Goal: Task Accomplishment & Management: Manage account settings

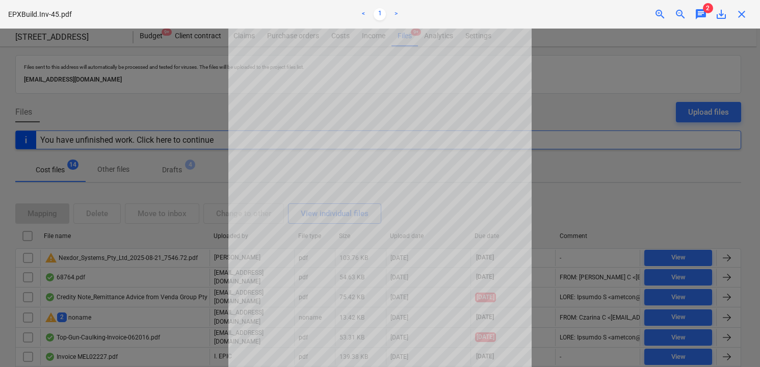
click at [699, 11] on span "chat" at bounding box center [701, 14] width 12 height 12
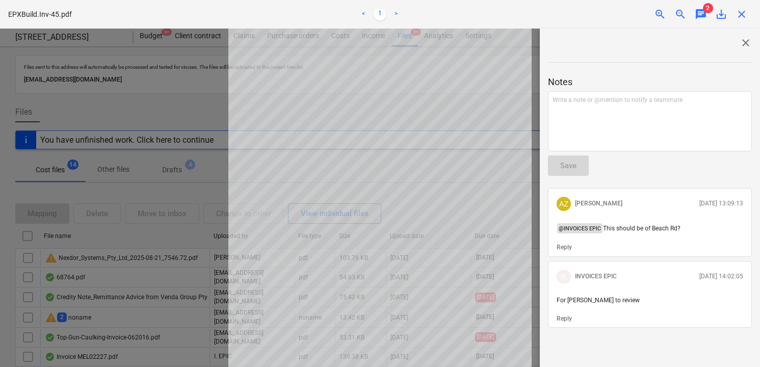
click at [221, 186] on div at bounding box center [380, 198] width 760 height 339
click at [203, 184] on div at bounding box center [380, 198] width 760 height 339
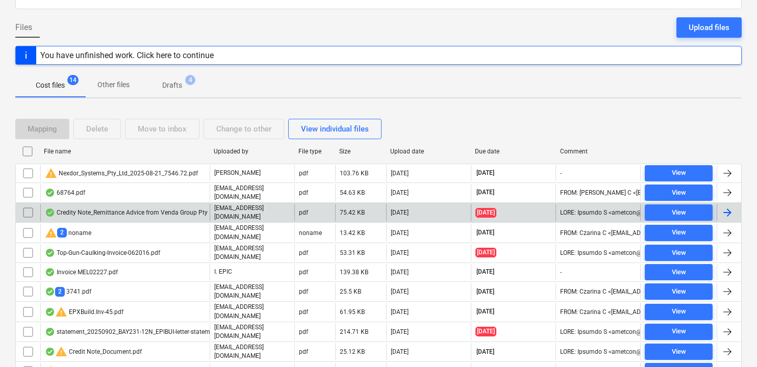
scroll to position [145, 0]
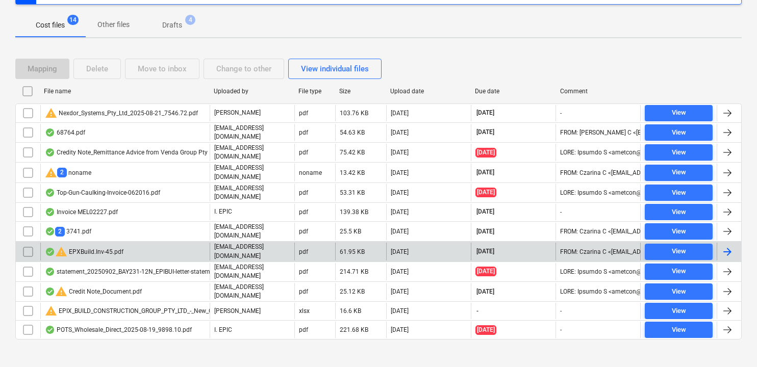
click at [117, 246] on div "warning EPXBuild.Inv-45.pdf" at bounding box center [84, 252] width 79 height 12
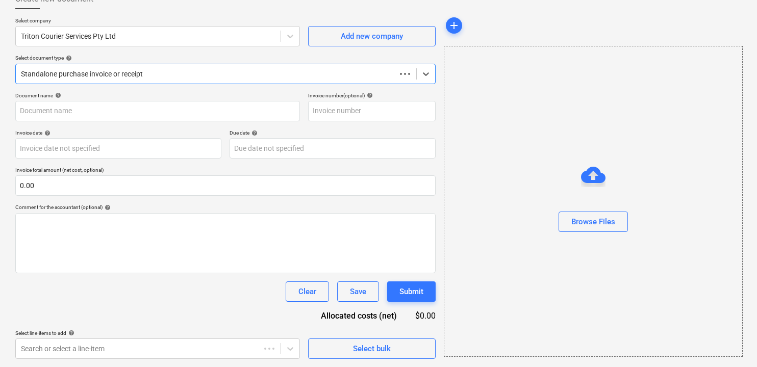
scroll to position [66, 0]
type input "EPIX276-45"
type input "[DATE]"
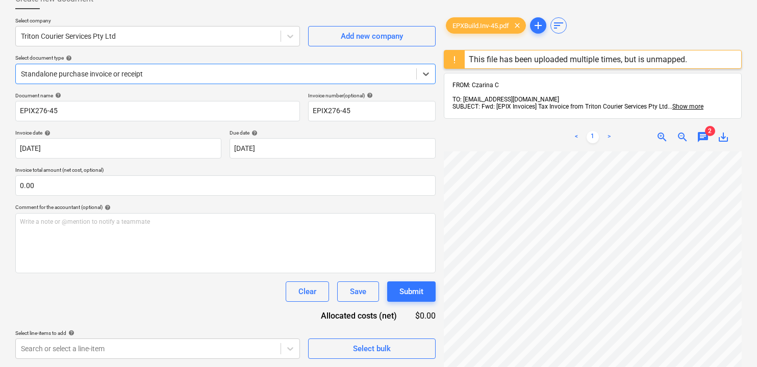
click at [465, 62] on div "This file has been uploaded multiple times, but is unmapped." at bounding box center [578, 59] width 226 height 18
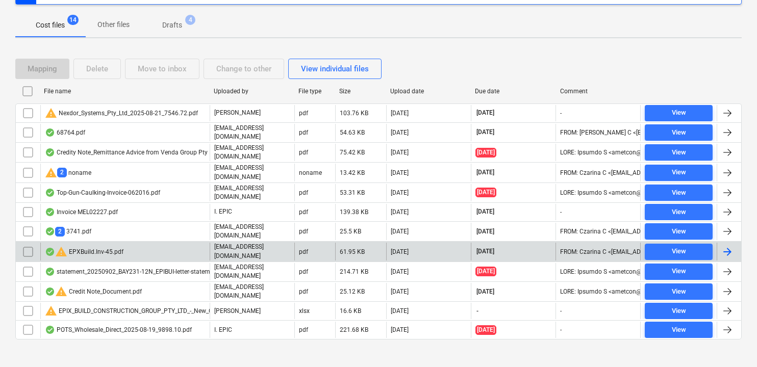
click at [105, 246] on div "warning EPXBuild.Inv-45.pdf" at bounding box center [84, 252] width 79 height 12
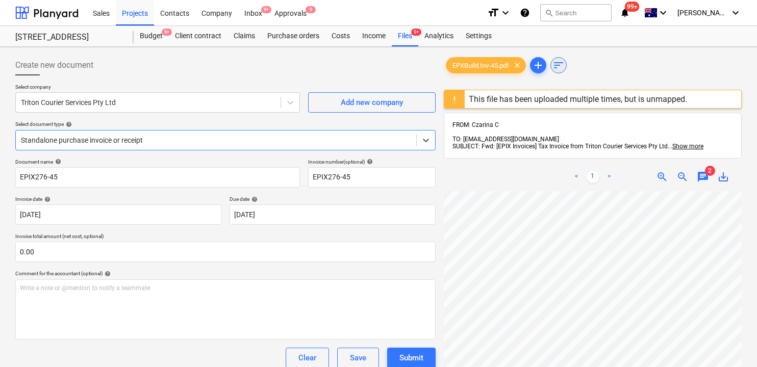
click at [559, 65] on span "sort" at bounding box center [558, 65] width 12 height 12
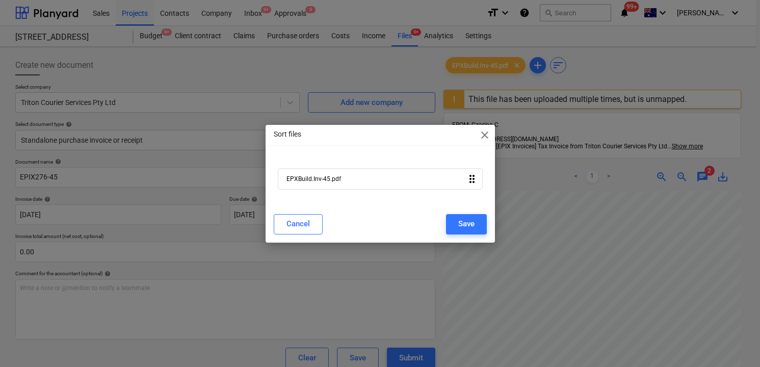
click at [439, 173] on div "EPXBuild.Inv-45.pdf drag_indicator" at bounding box center [380, 178] width 205 height 21
click at [439, 182] on div "EPXBuild.Inv-45.pdf drag_indicator" at bounding box center [380, 178] width 205 height 21
click at [484, 136] on span "close" at bounding box center [485, 135] width 12 height 12
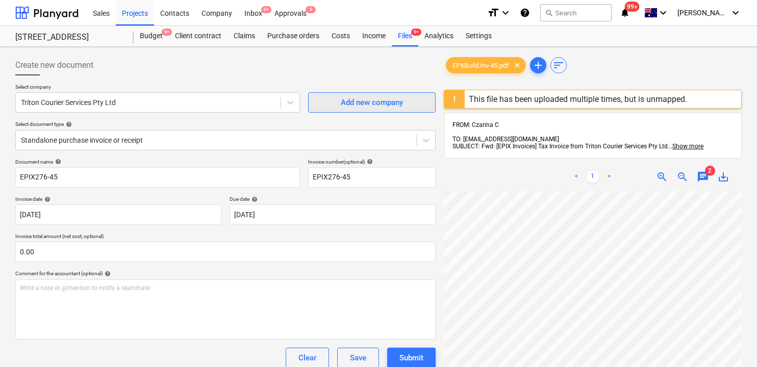
click at [385, 100] on div "Add new company" at bounding box center [372, 102] width 62 height 13
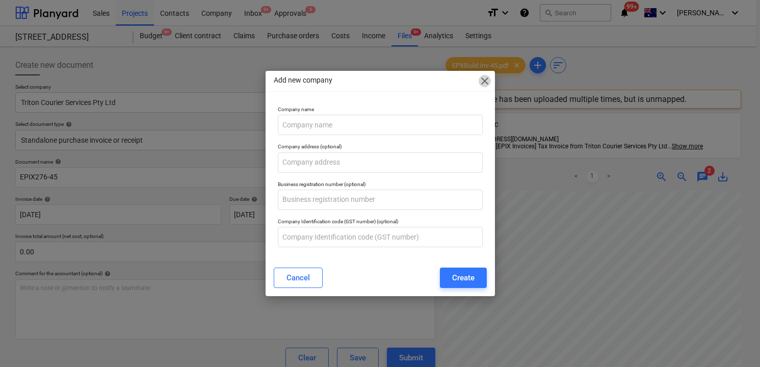
click at [482, 81] on span "close" at bounding box center [485, 81] width 12 height 12
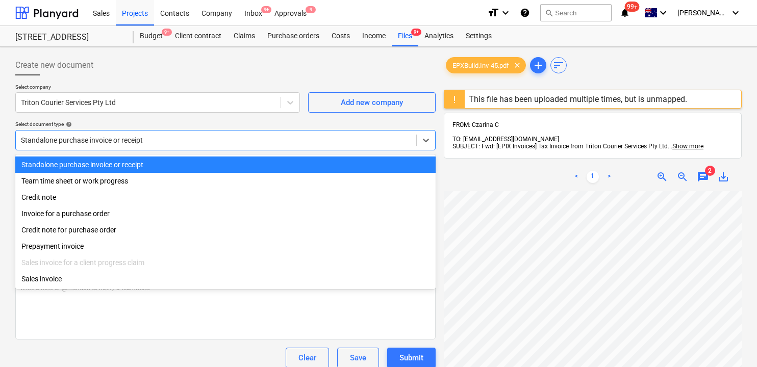
click at [314, 134] on div "Standalone purchase invoice or receipt" at bounding box center [216, 140] width 400 height 14
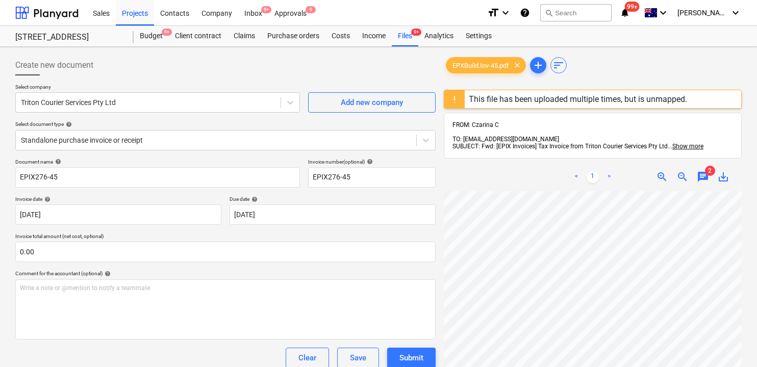
click at [315, 122] on div "Select document type help" at bounding box center [225, 124] width 420 height 7
click at [677, 143] on span "Show more" at bounding box center [687, 146] width 31 height 7
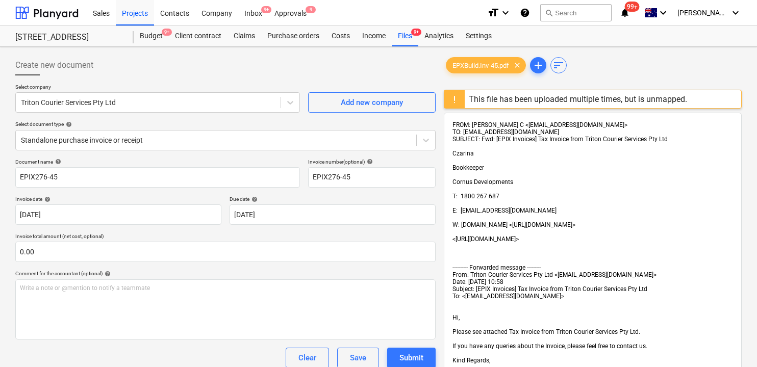
click at [678, 134] on div "FROM: Czarina C <[EMAIL_ADDRESS][DOMAIN_NAME]> TO: [EMAIL_ADDRESS][DOMAIN_NAME]…" at bounding box center [592, 264] width 280 height 286
click at [406, 38] on div "Files 9+" at bounding box center [405, 36] width 27 height 20
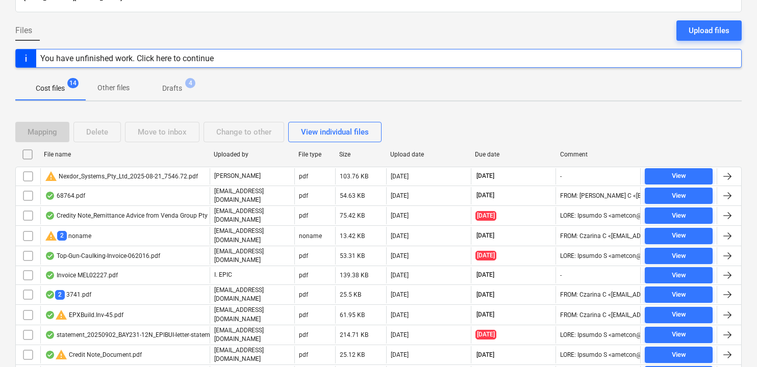
scroll to position [84, 0]
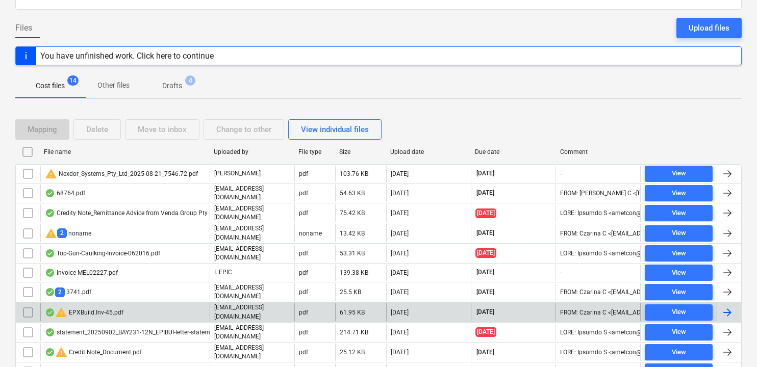
click at [28, 307] on input "checkbox" at bounding box center [28, 312] width 16 height 16
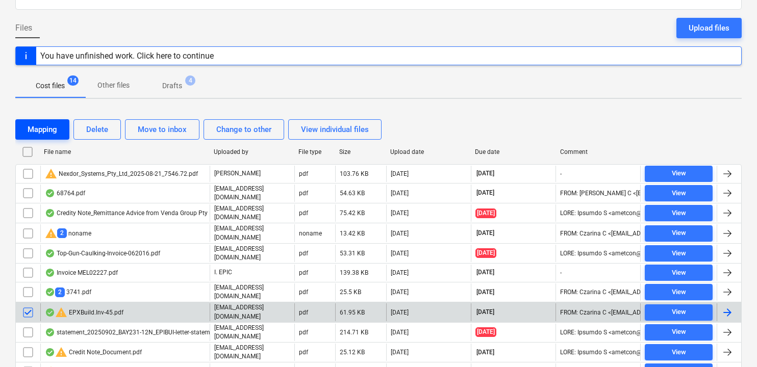
click at [50, 133] on div "Mapping" at bounding box center [43, 129] width 30 height 13
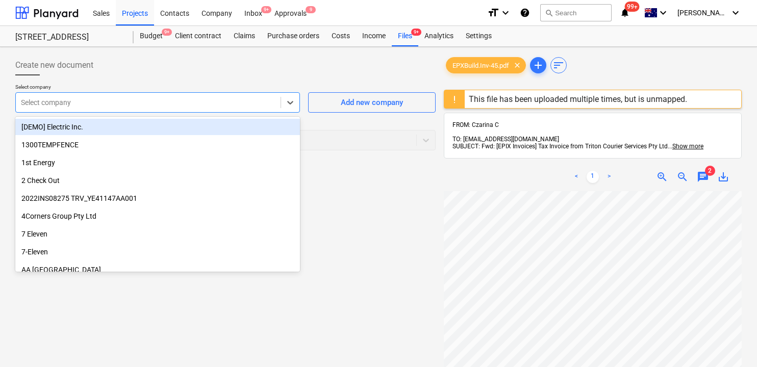
click at [83, 107] on div at bounding box center [148, 102] width 254 height 10
click at [136, 75] on div at bounding box center [225, 79] width 420 height 8
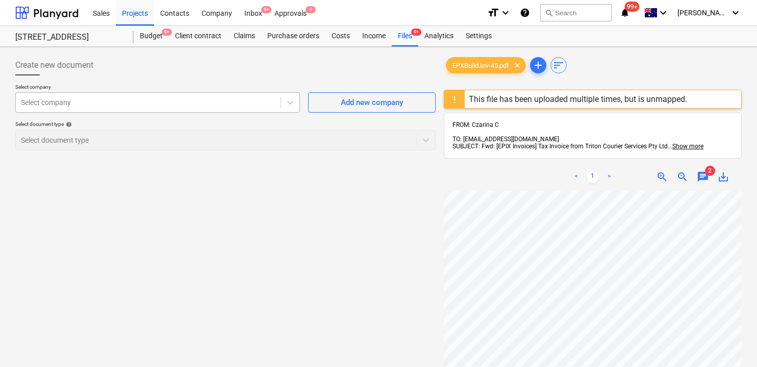
click at [143, 97] on div at bounding box center [148, 102] width 254 height 10
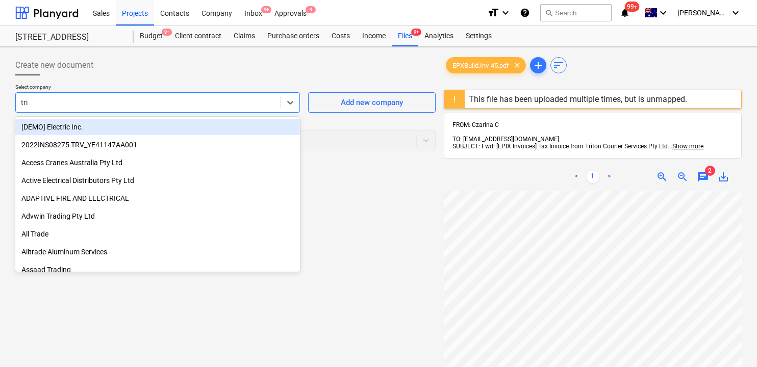
type input "trio"
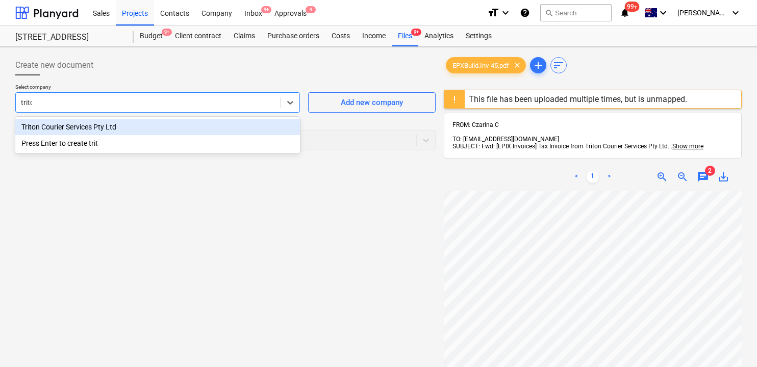
type input "triton"
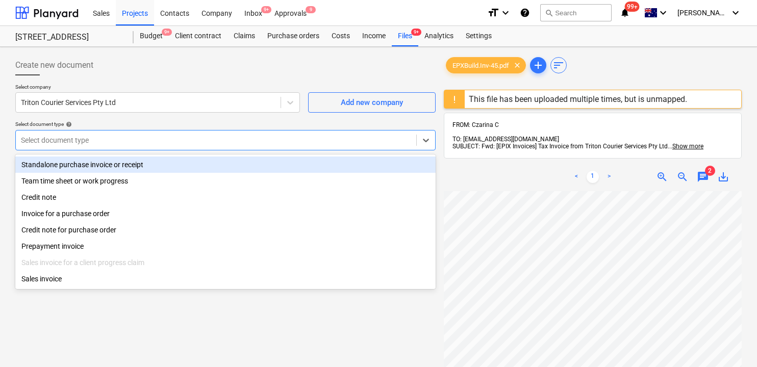
click at [147, 139] on div at bounding box center [216, 140] width 390 height 10
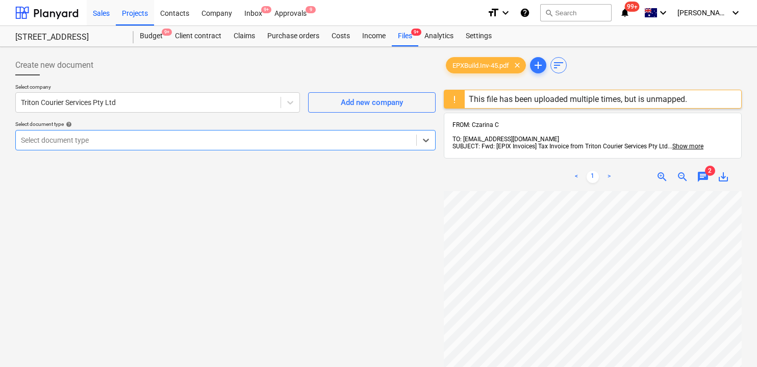
scroll to position [84, 0]
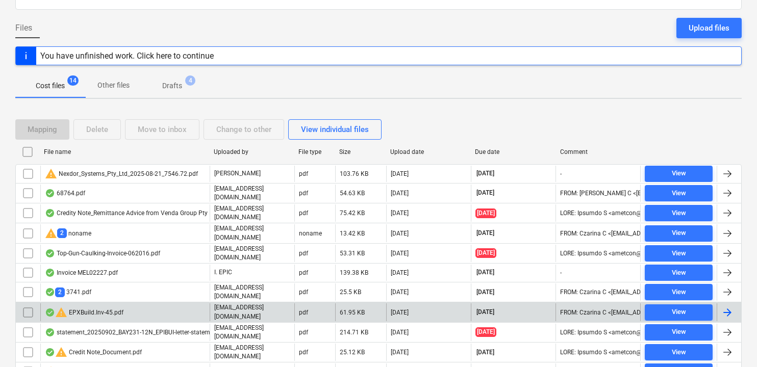
click at [25, 305] on input "checkbox" at bounding box center [28, 312] width 16 height 16
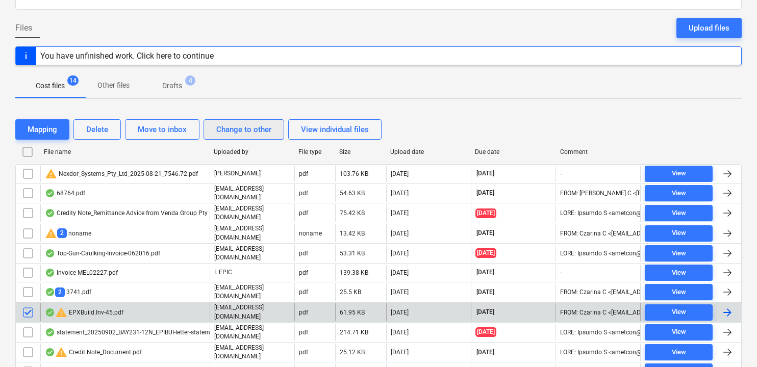
click at [249, 134] on div "Change to other" at bounding box center [243, 129] width 55 height 13
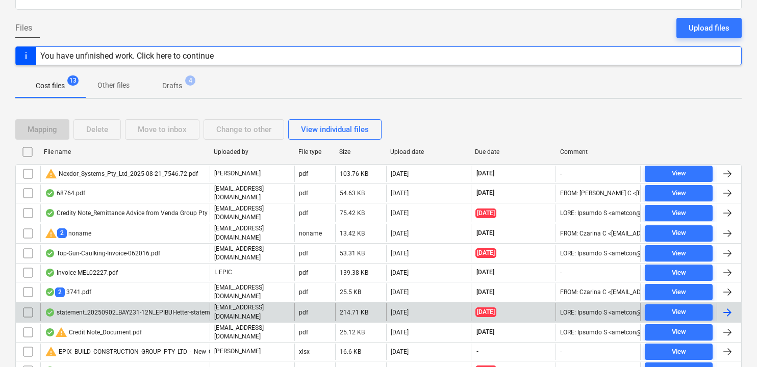
click at [123, 82] on p "Other files" at bounding box center [113, 85] width 32 height 11
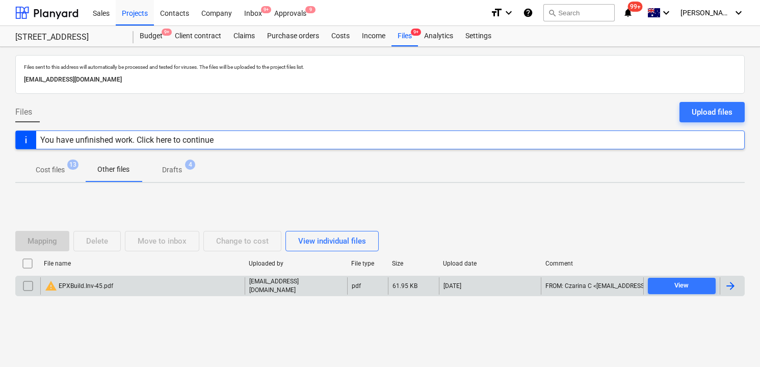
click at [25, 285] on input "checkbox" at bounding box center [28, 286] width 16 height 16
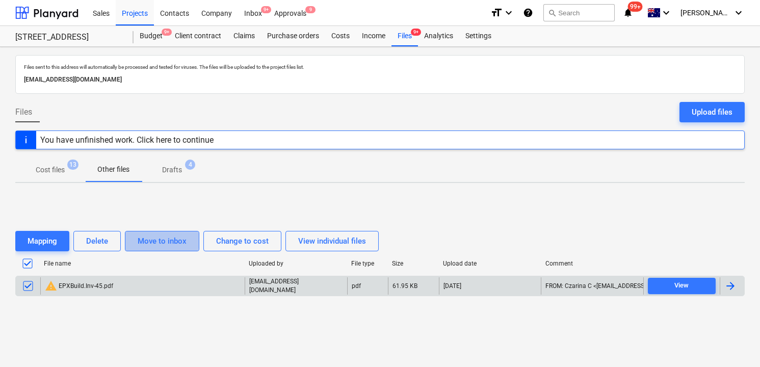
click at [152, 242] on div "Move to inbox" at bounding box center [162, 241] width 49 height 13
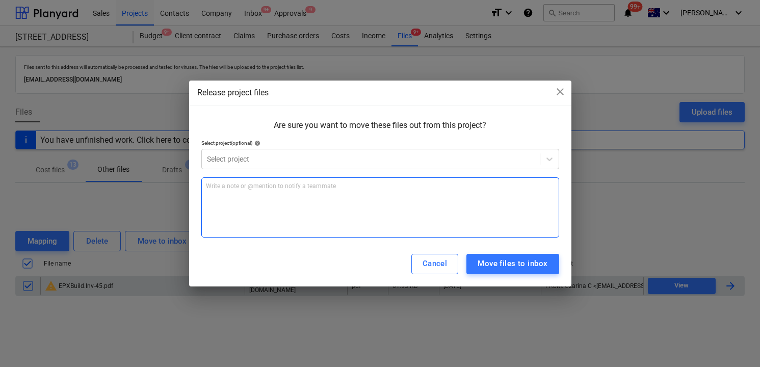
click at [310, 177] on div "Write a note or @mention to notify a teammate [PERSON_NAME]" at bounding box center [380, 207] width 358 height 60
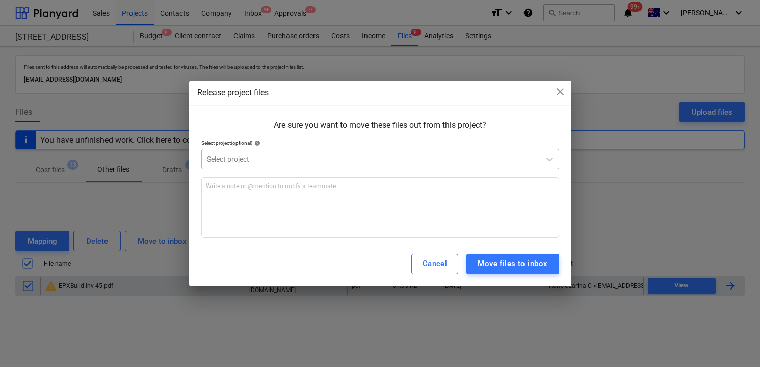
click at [326, 161] on div at bounding box center [371, 159] width 328 height 10
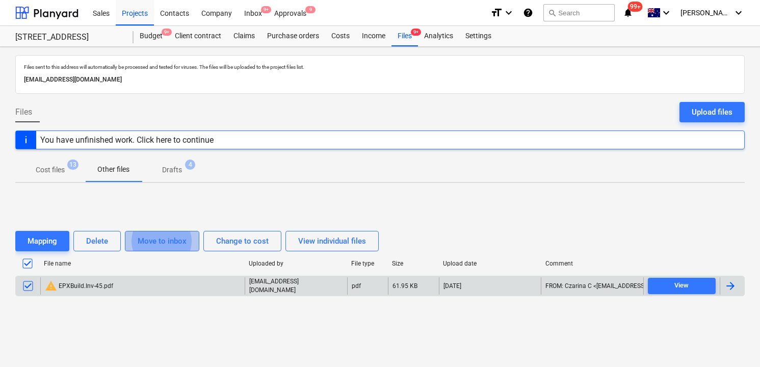
click at [184, 239] on div "Move to inbox" at bounding box center [162, 241] width 49 height 13
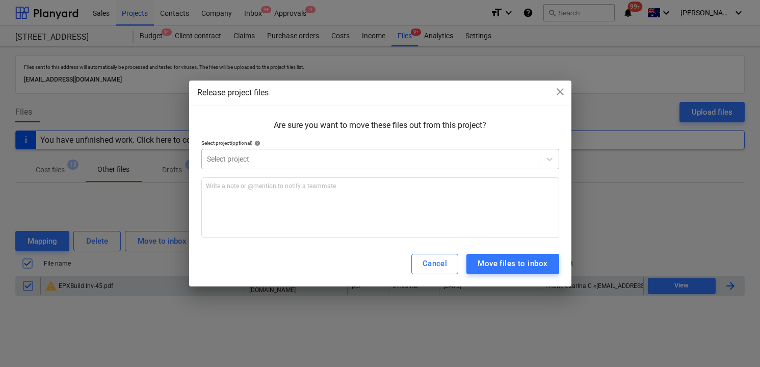
click at [267, 158] on div at bounding box center [371, 159] width 328 height 10
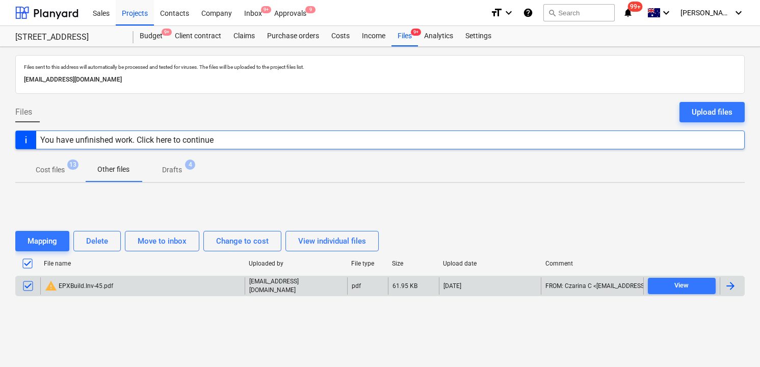
drag, startPoint x: 167, startPoint y: 285, endPoint x: 65, endPoint y: 165, distance: 158.1
click at [65, 165] on div "Files sent to this address will automatically be processed and tested for virus…" at bounding box center [380, 207] width 760 height 320
click at [231, 245] on div "Change to cost" at bounding box center [242, 241] width 53 height 13
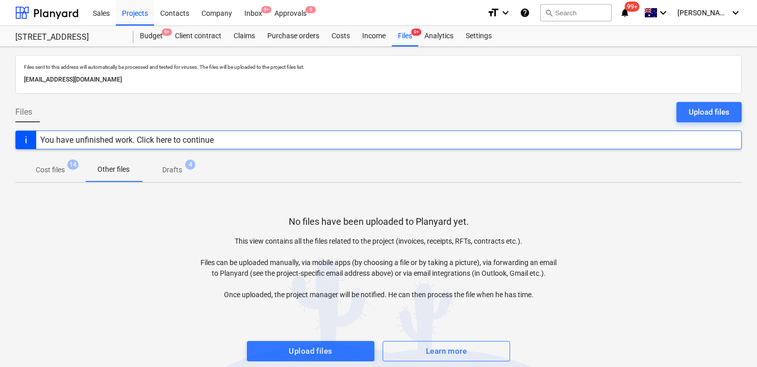
click at [56, 171] on p "Cost files" at bounding box center [50, 170] width 29 height 11
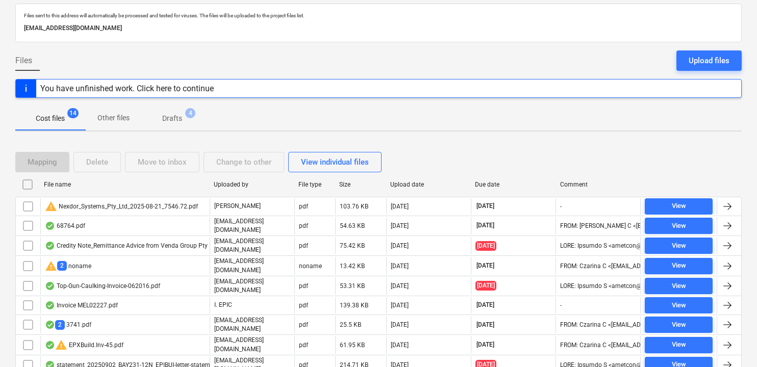
scroll to position [114, 0]
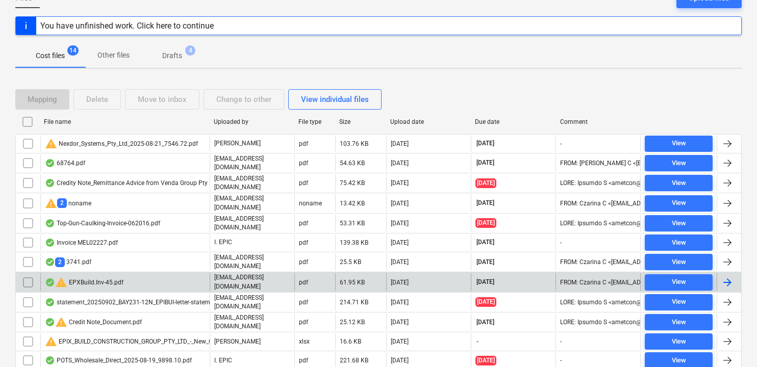
click at [27, 275] on input "checkbox" at bounding box center [28, 282] width 16 height 16
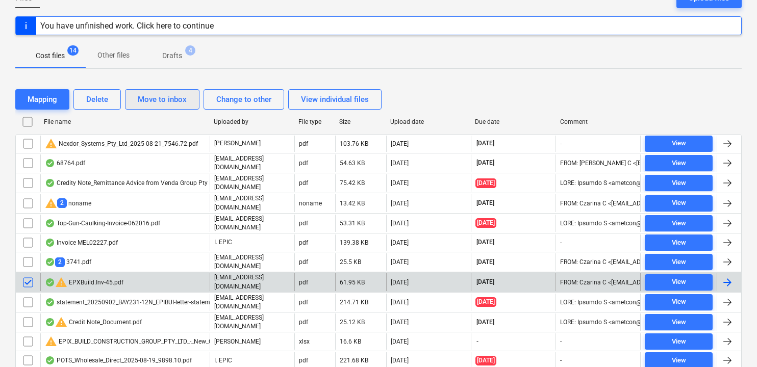
click at [183, 104] on div "Move to inbox" at bounding box center [162, 99] width 49 height 13
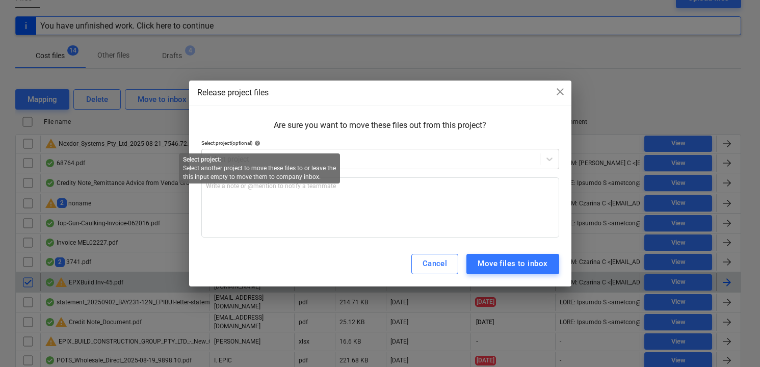
click at [259, 144] on span "help" at bounding box center [256, 143] width 8 height 6
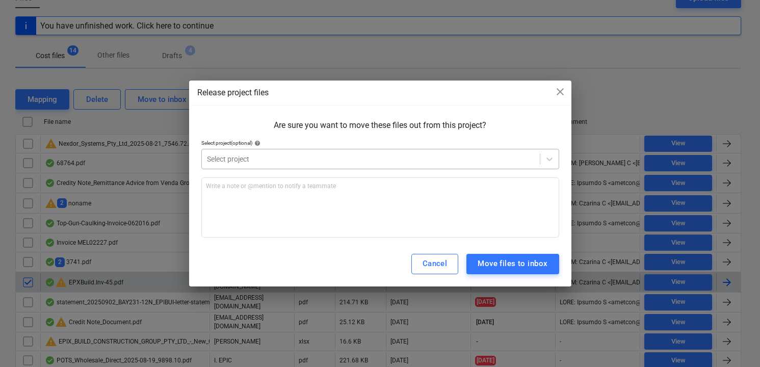
click at [325, 149] on div "Select project" at bounding box center [380, 159] width 358 height 20
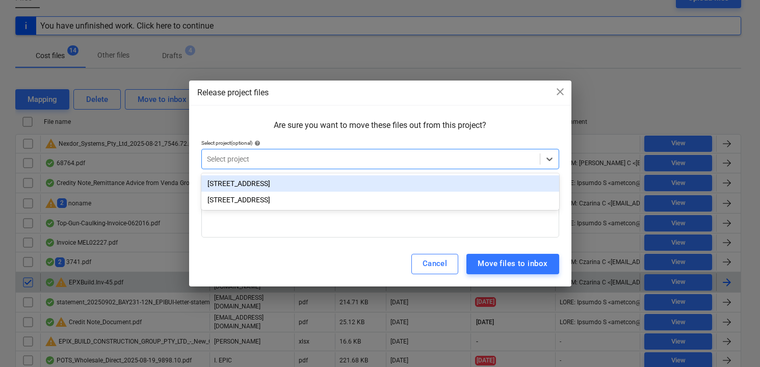
click at [332, 157] on div at bounding box center [371, 159] width 328 height 10
click at [334, 183] on div "[STREET_ADDRESS]" at bounding box center [380, 183] width 358 height 16
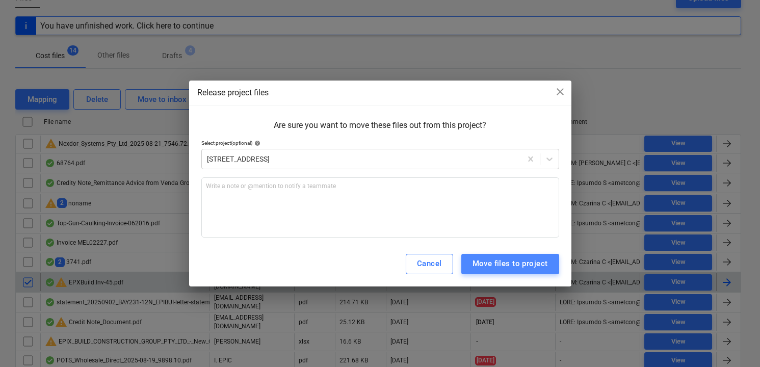
click at [500, 261] on div "Move files to project" at bounding box center [510, 263] width 75 height 13
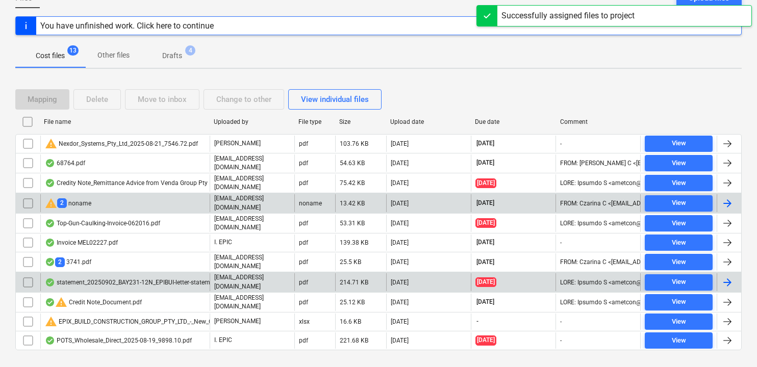
click at [62, 202] on span "2" at bounding box center [62, 203] width 10 height 10
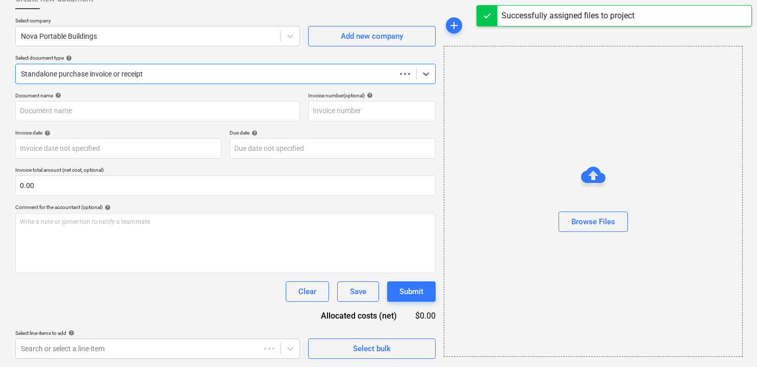
type input "3740"
type input "[DATE]"
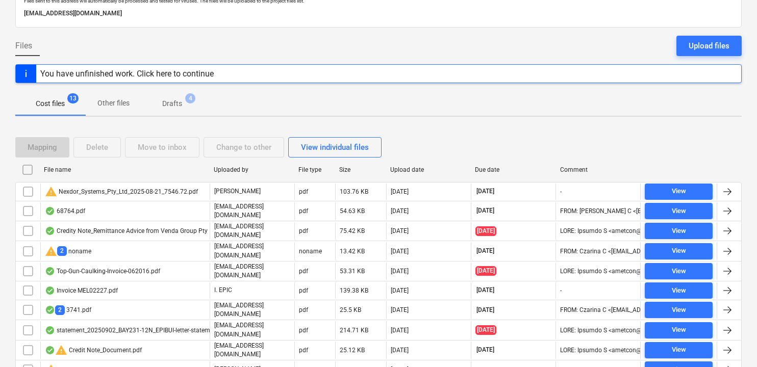
scroll to position [114, 0]
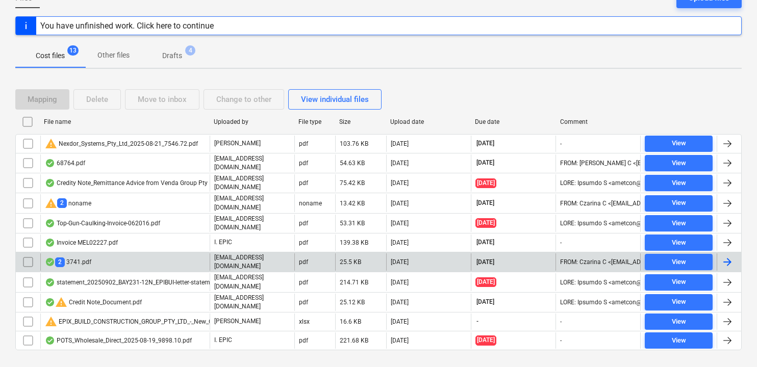
click at [68, 258] on div "2 3741.pdf" at bounding box center [68, 263] width 46 height 10
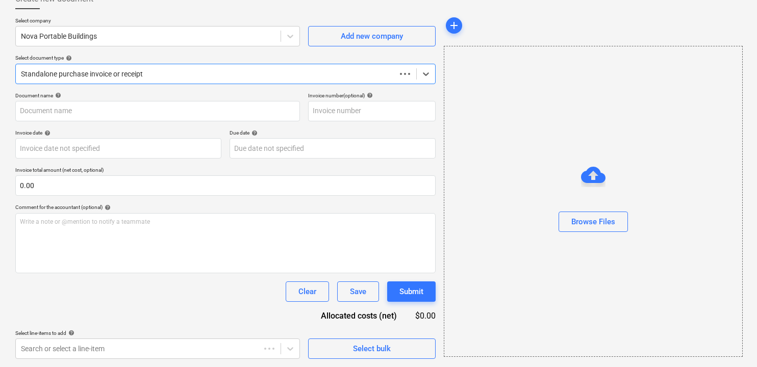
scroll to position [66, 0]
type input "3741"
type input "[DATE]"
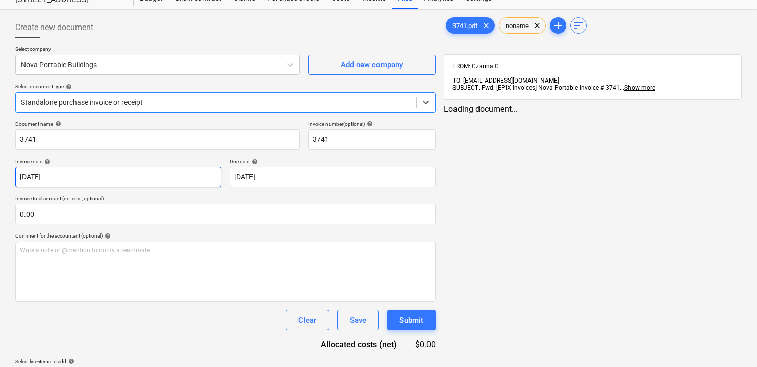
scroll to position [32, 0]
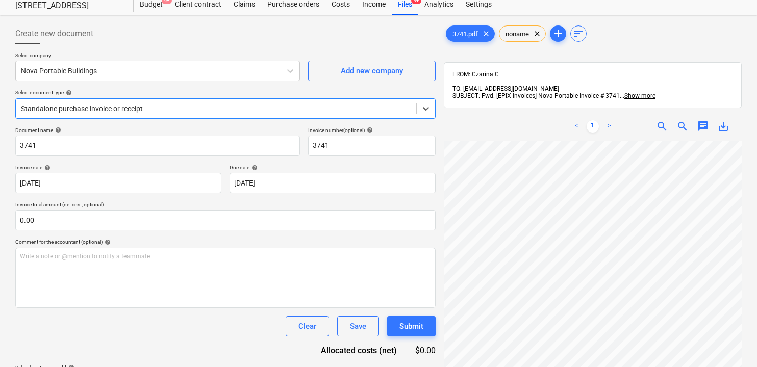
scroll to position [114, 0]
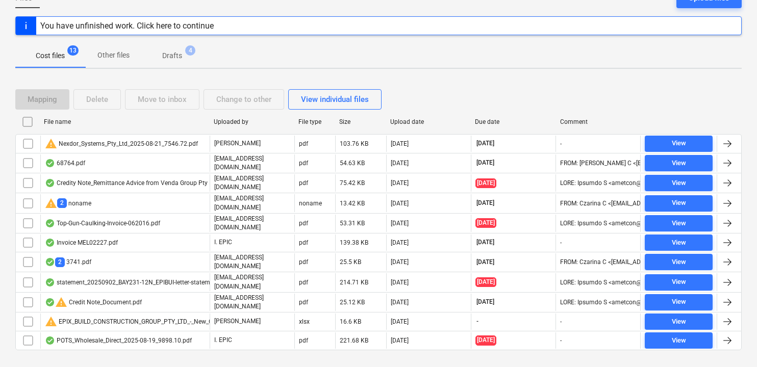
click at [181, 55] on p "Drafts" at bounding box center [172, 55] width 20 height 11
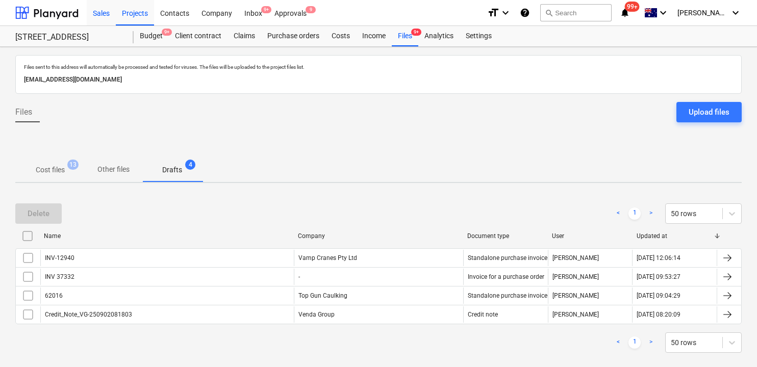
click at [101, 15] on div "Sales" at bounding box center [101, 12] width 29 height 26
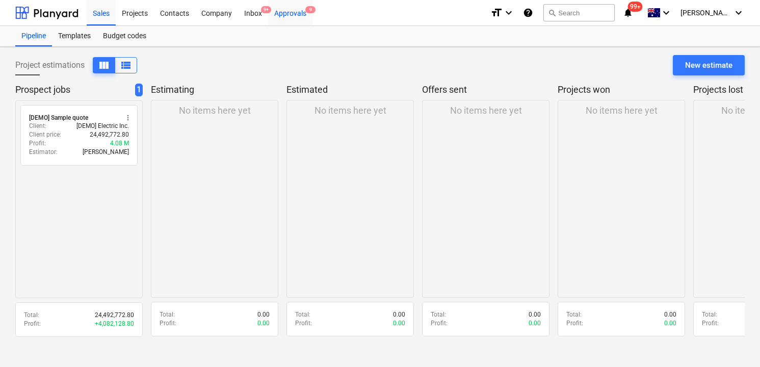
click at [300, 12] on div "Approvals 9" at bounding box center [290, 12] width 44 height 26
